Goal: Transaction & Acquisition: Purchase product/service

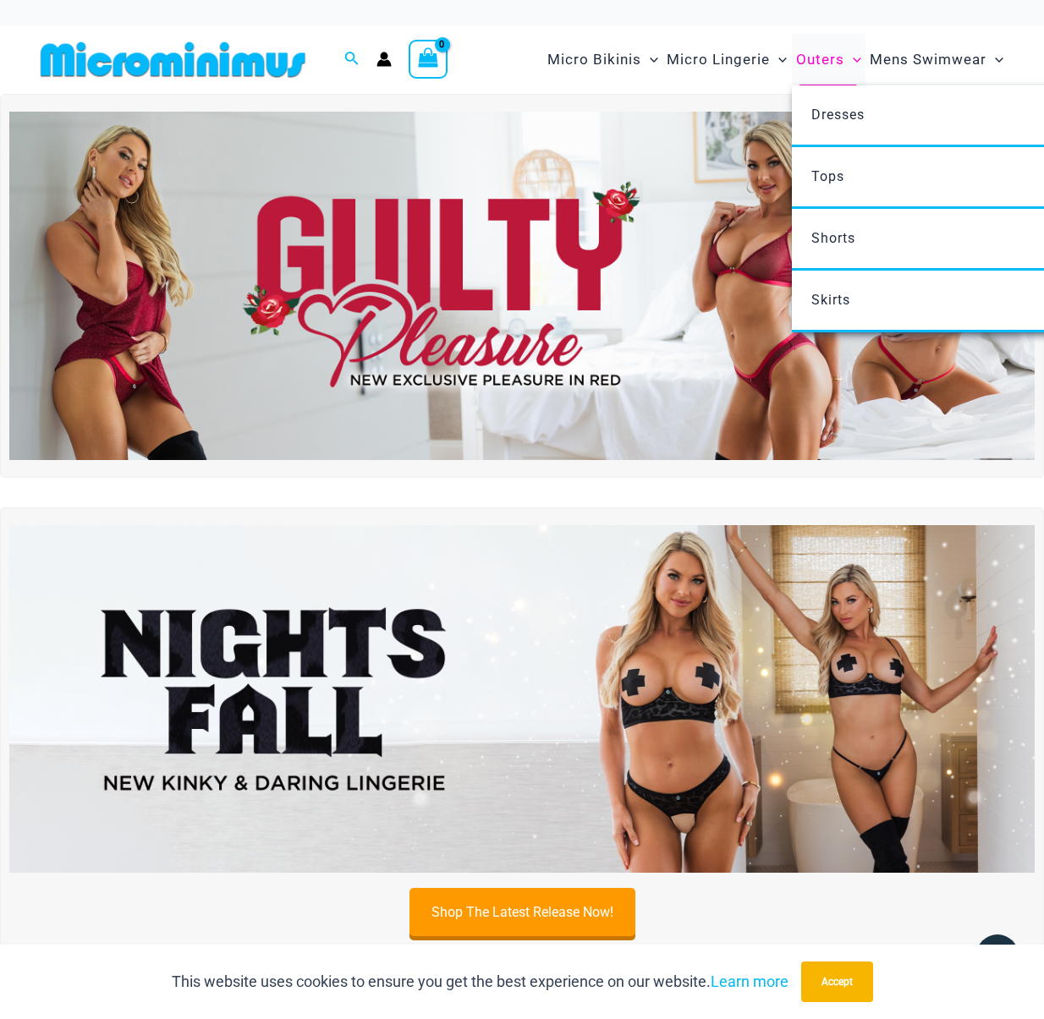
click at [854, 57] on icon "Menu Toggle" at bounding box center [857, 60] width 8 height 8
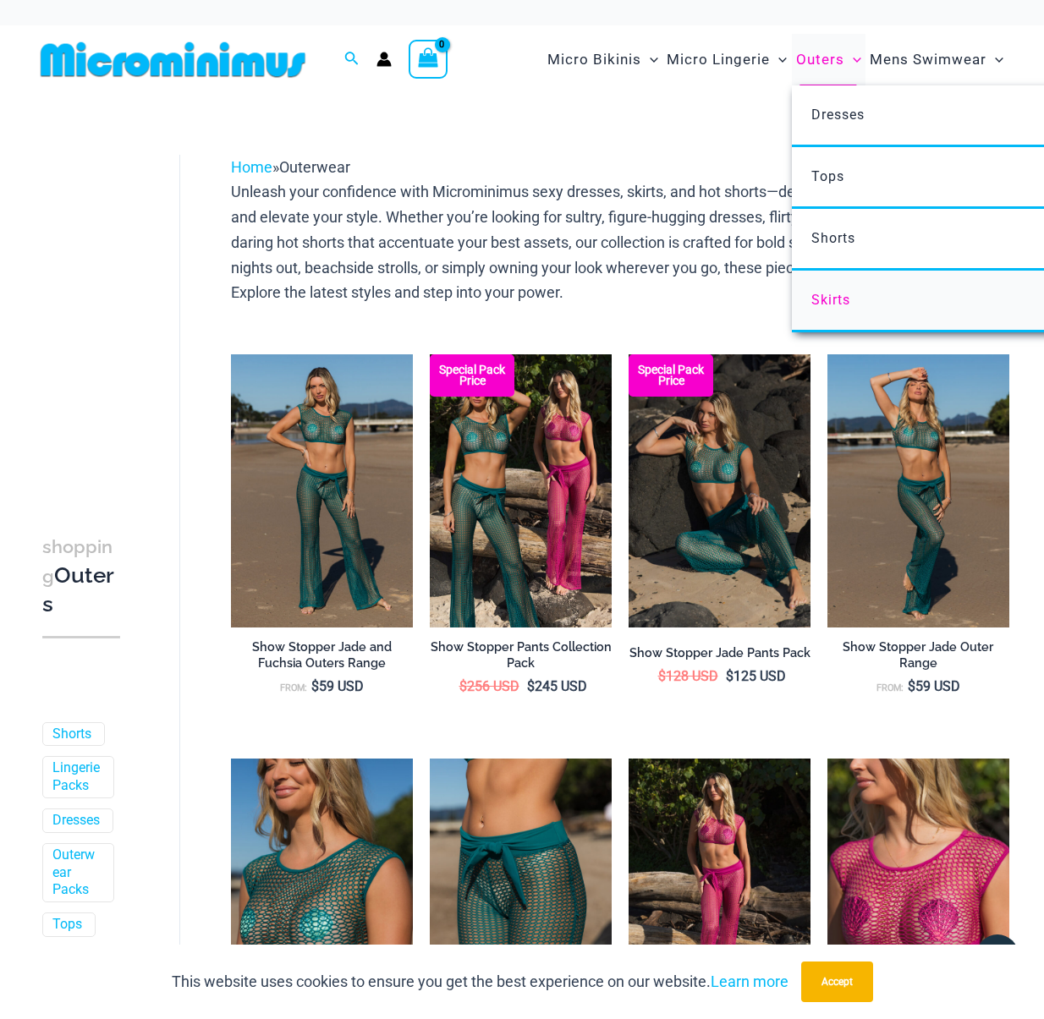
click at [827, 304] on span "Skirts" at bounding box center [830, 300] width 39 height 16
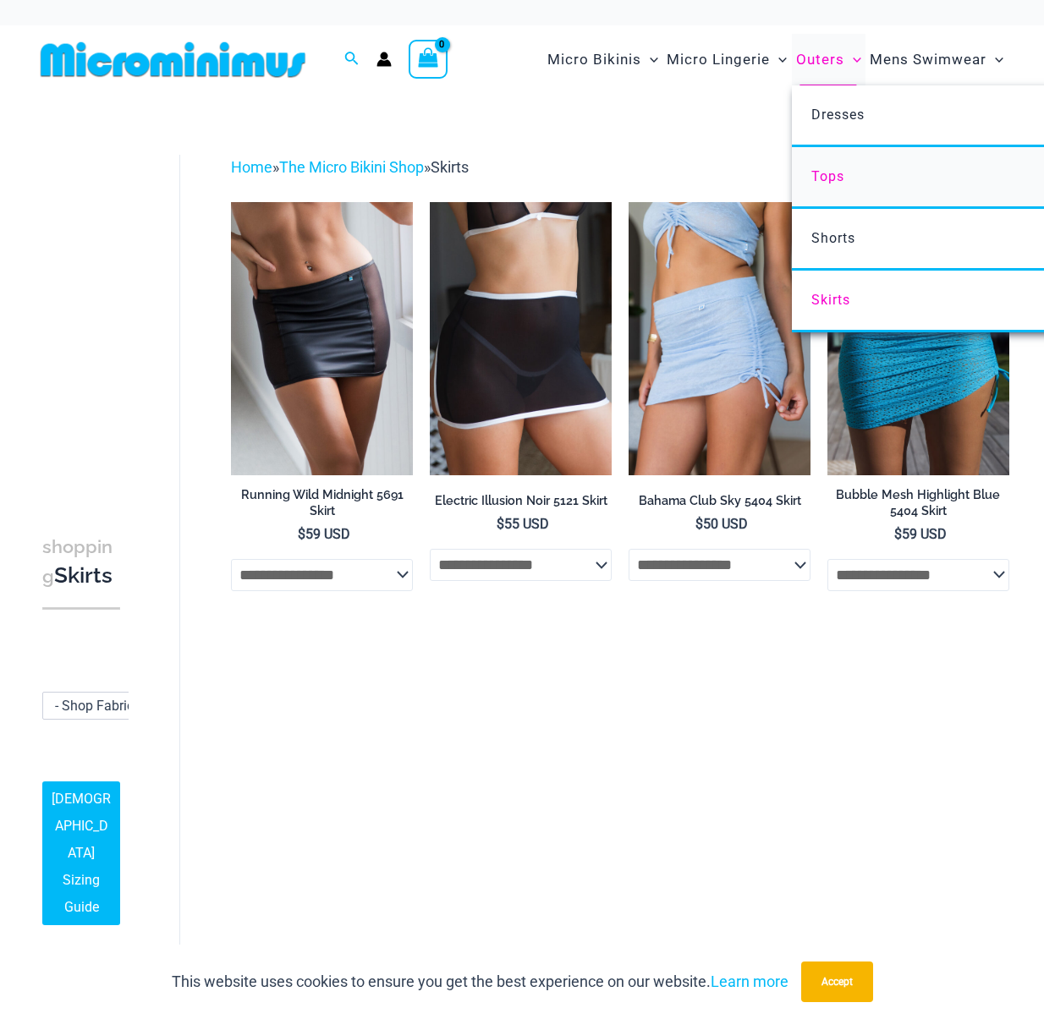
click at [832, 175] on span "Tops" at bounding box center [827, 176] width 33 height 16
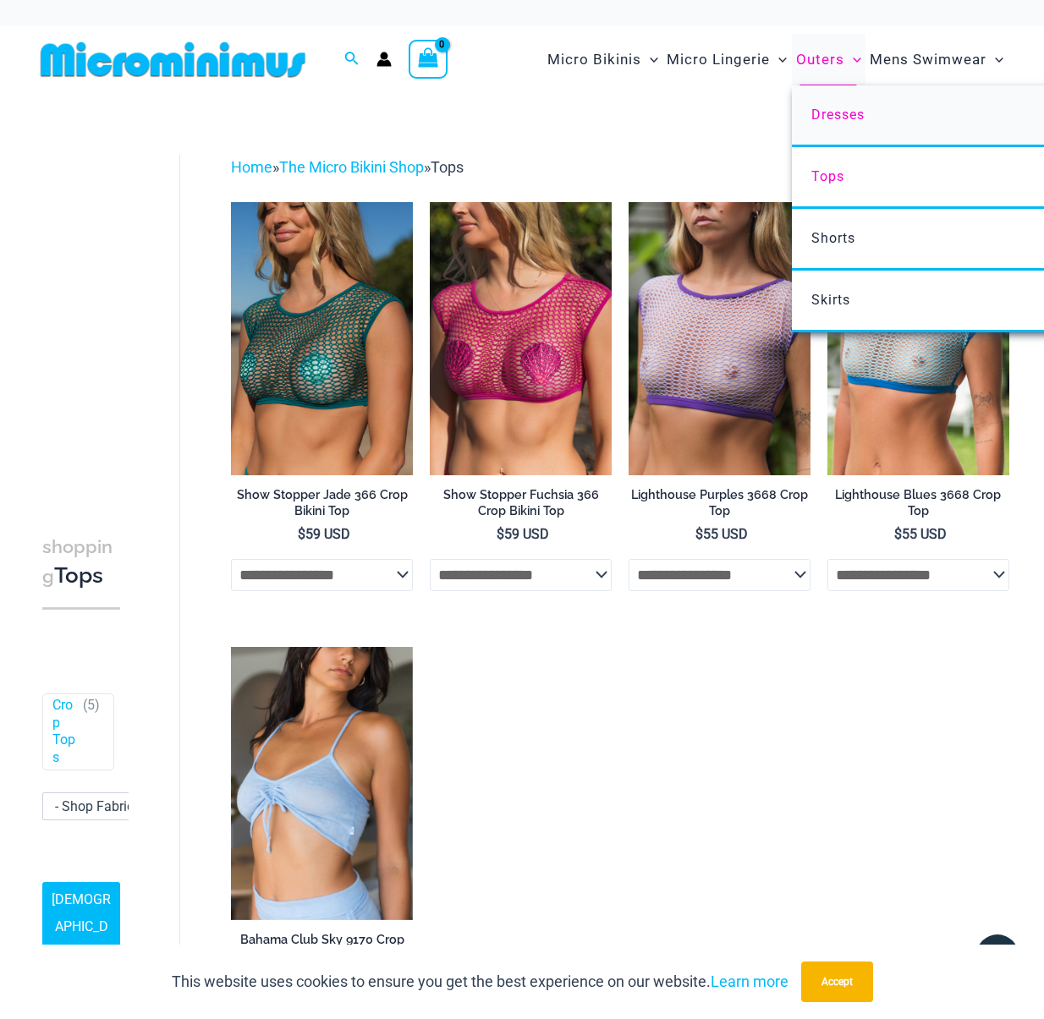
click at [840, 118] on span "Dresses" at bounding box center [837, 115] width 53 height 16
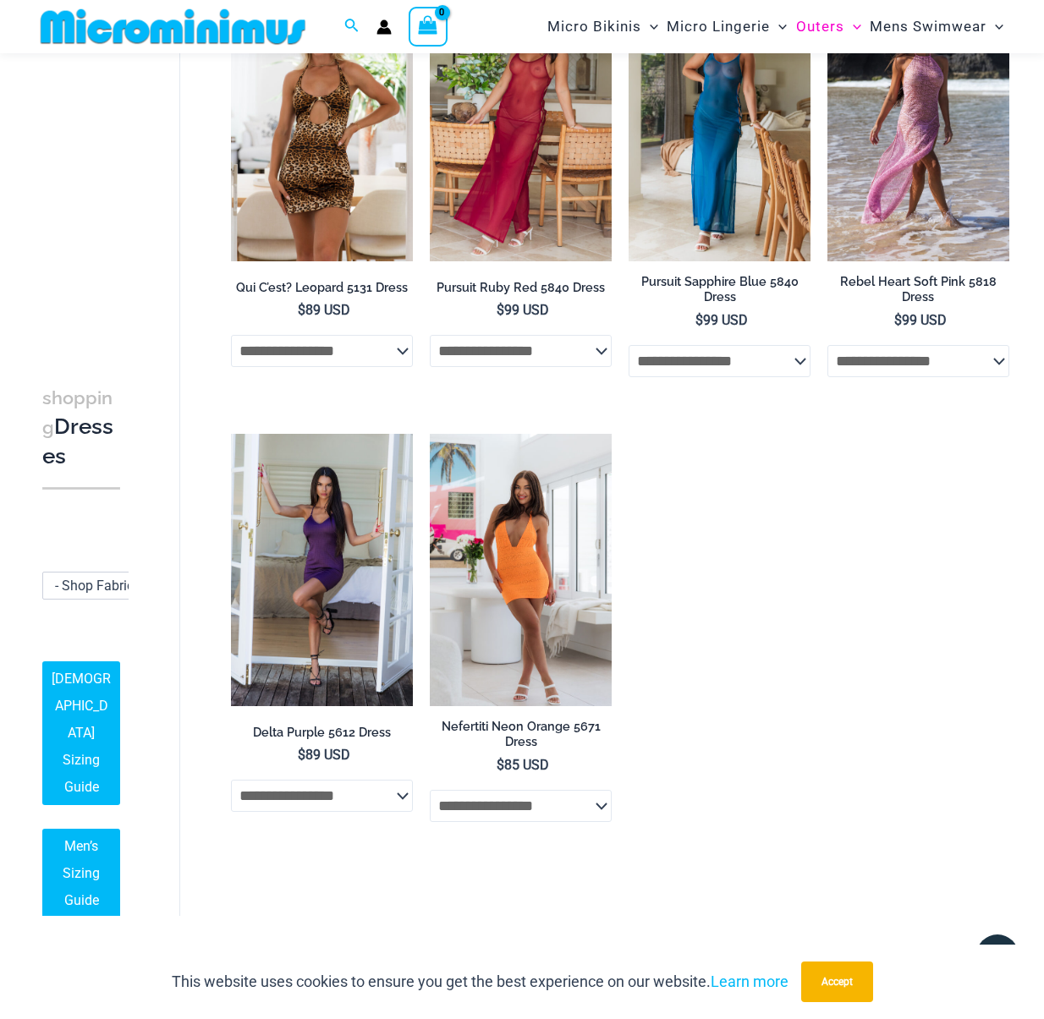
scroll to position [634, 0]
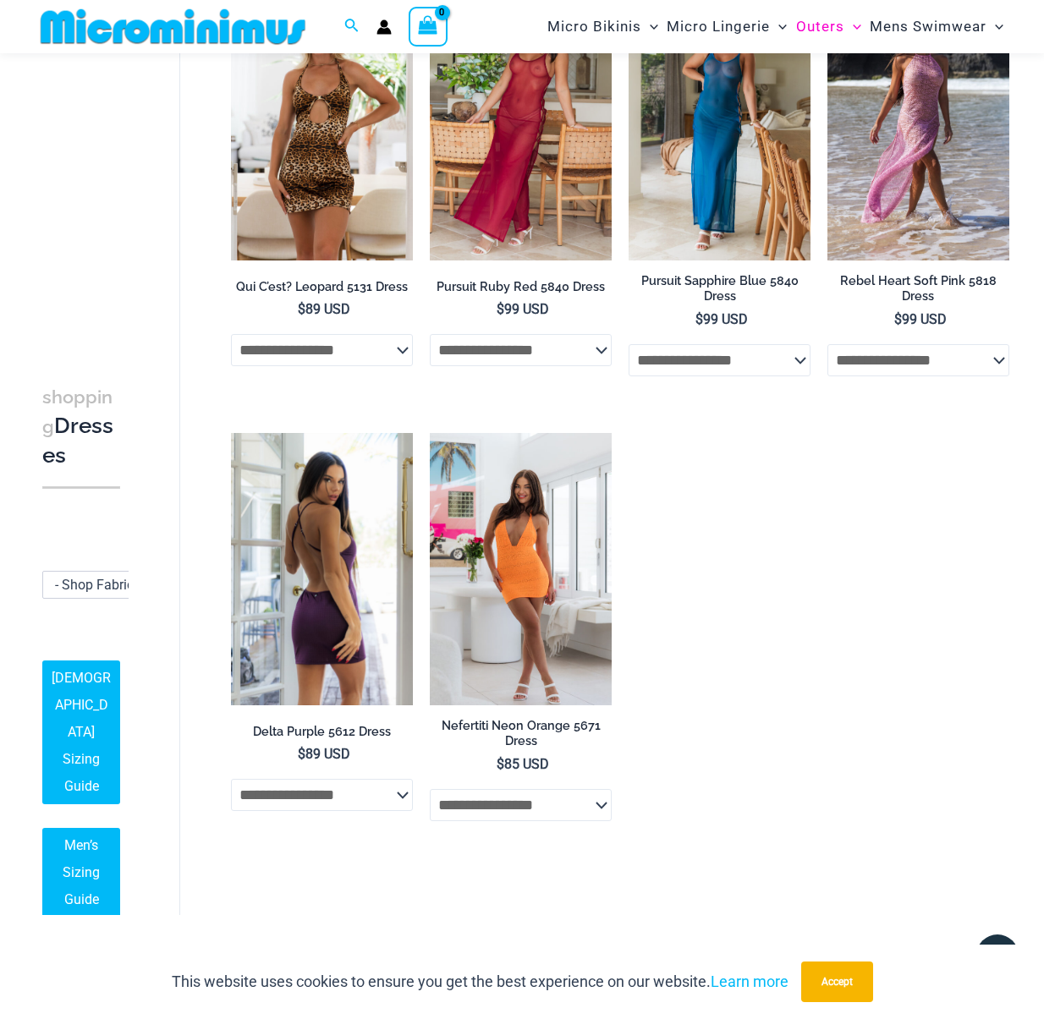
click at [343, 587] on img at bounding box center [322, 569] width 182 height 272
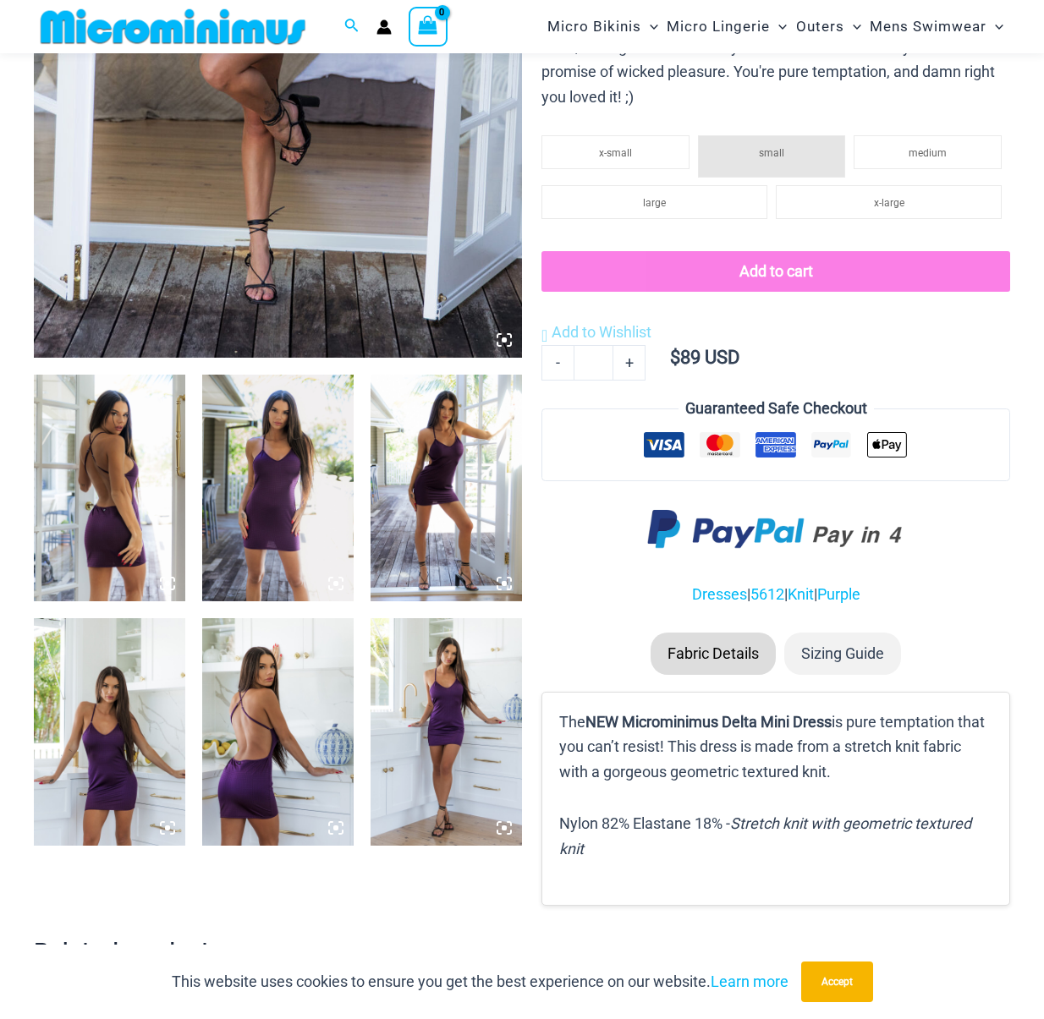
scroll to position [528, 0]
click at [266, 711] on img at bounding box center [277, 732] width 151 height 227
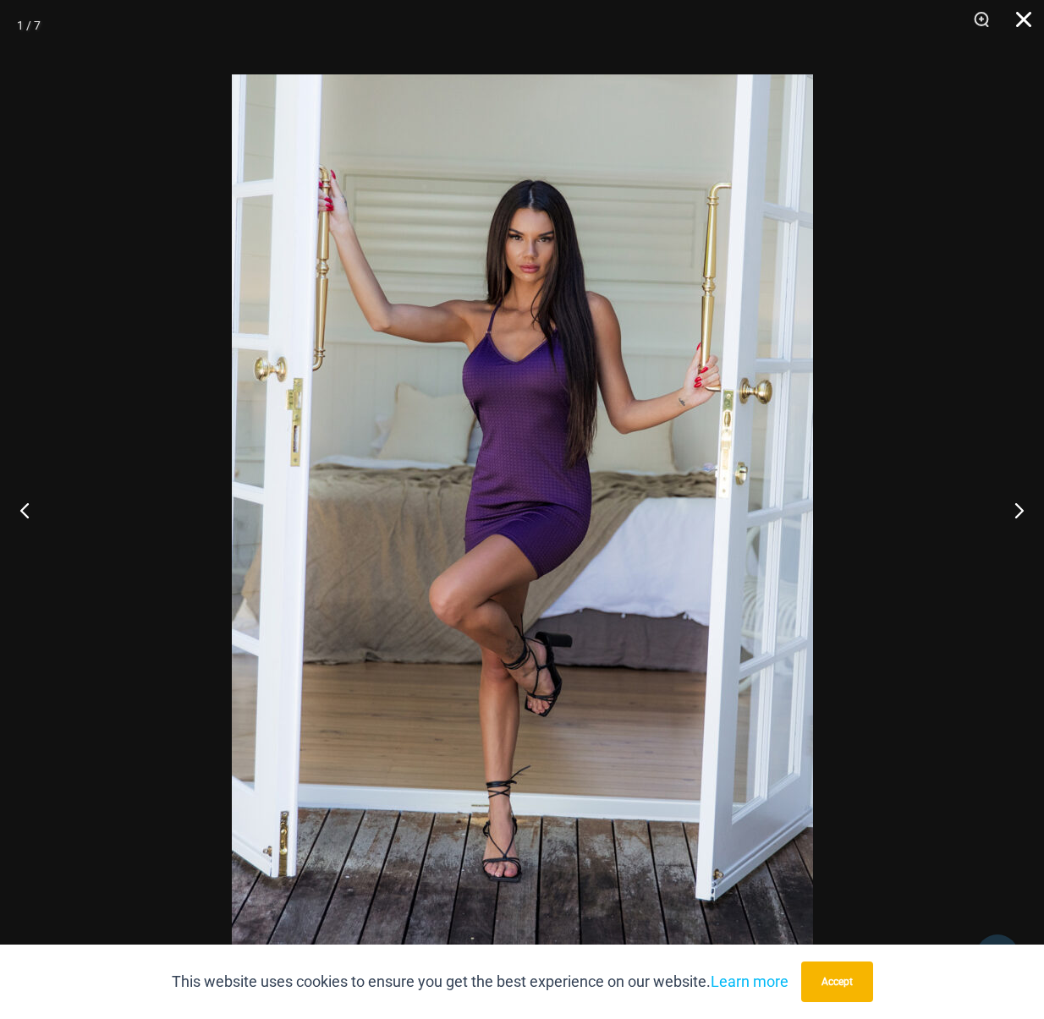
click at [1022, 15] on button "Close" at bounding box center [1018, 25] width 42 height 51
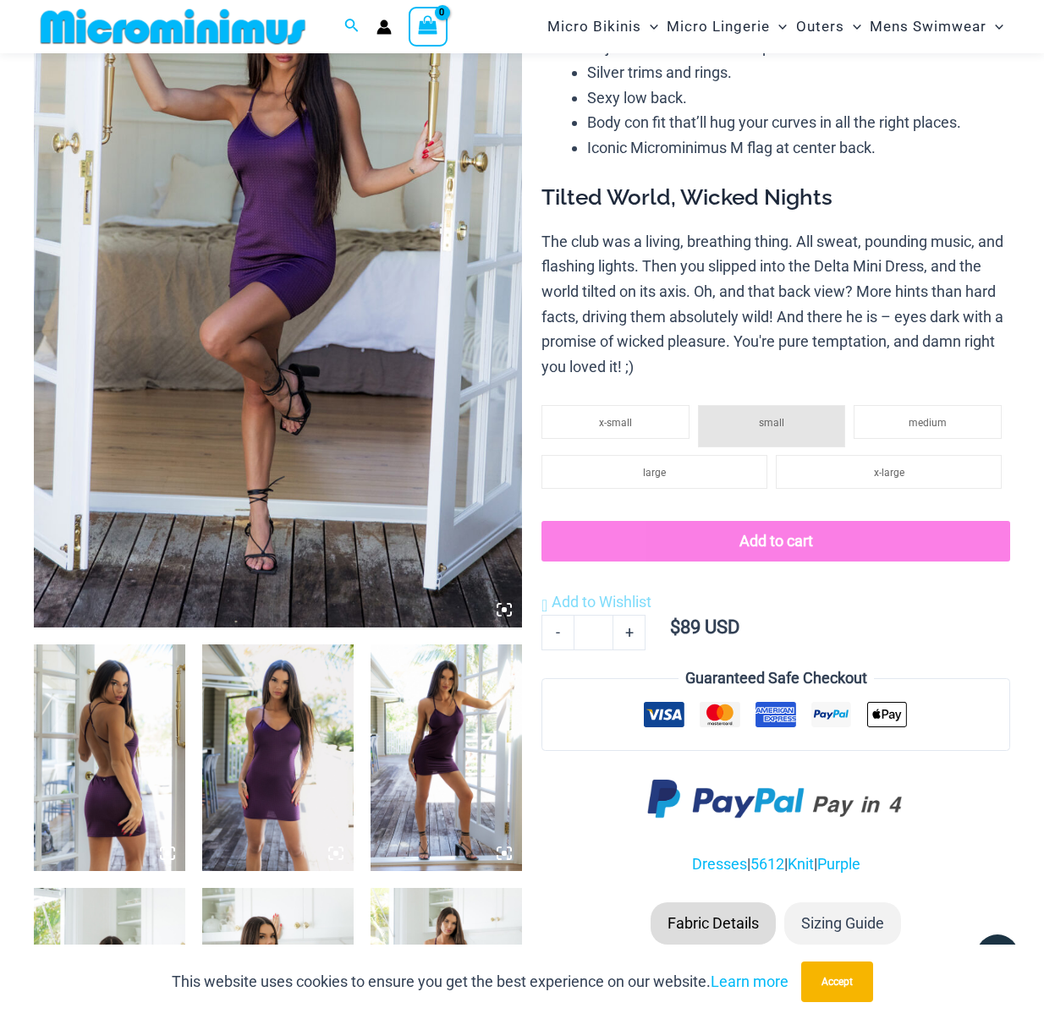
scroll to position [0, 0]
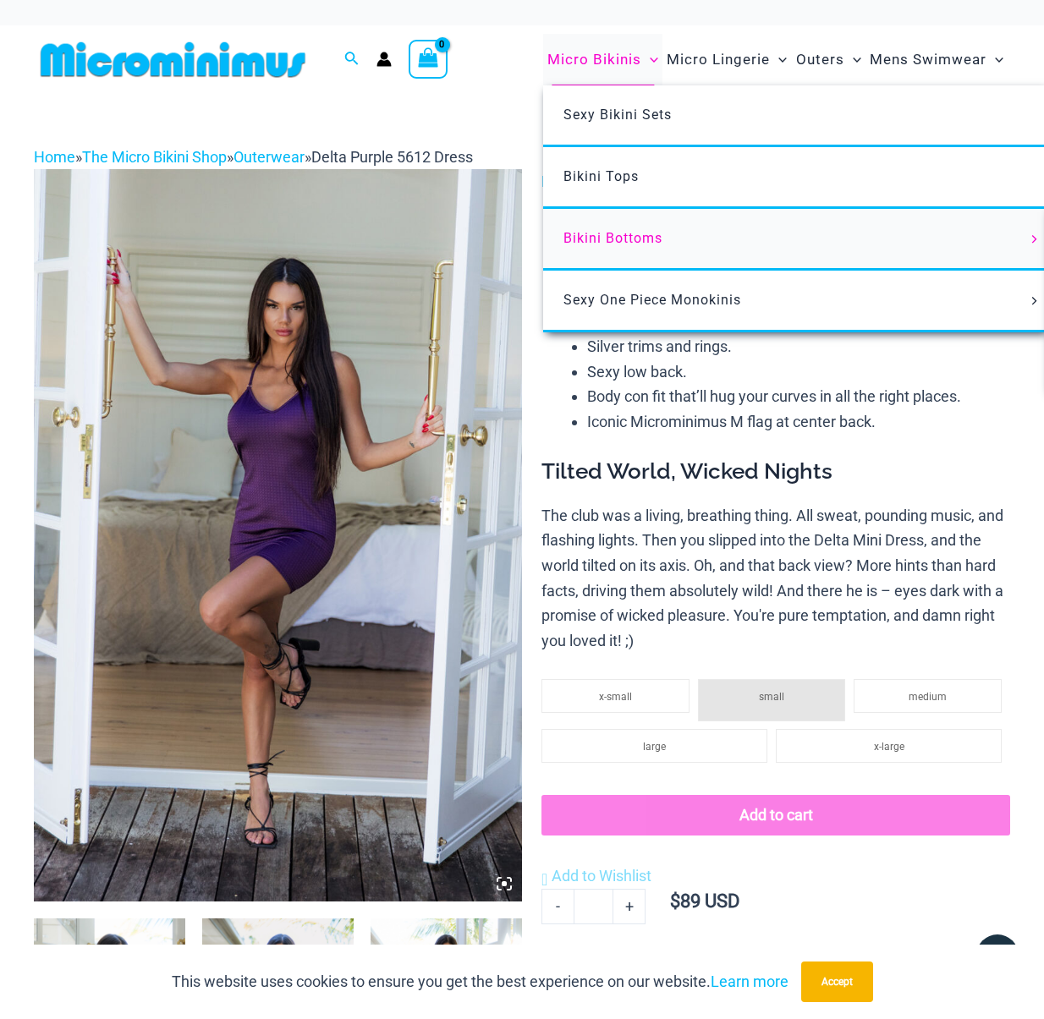
click at [618, 234] on span "Bikini Bottoms" at bounding box center [612, 238] width 99 height 16
